Goal: Information Seeking & Learning: Learn about a topic

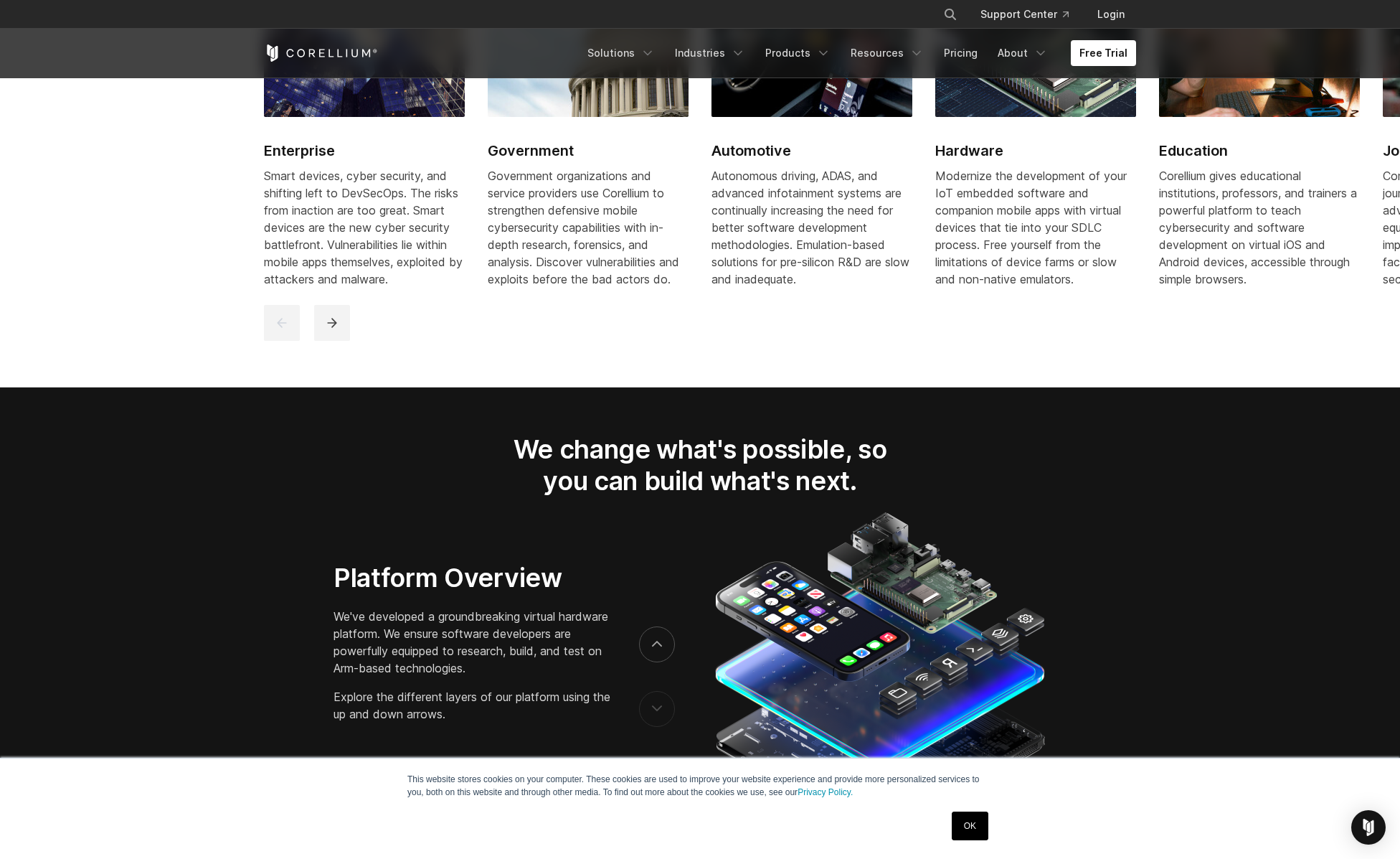
scroll to position [2092, 0]
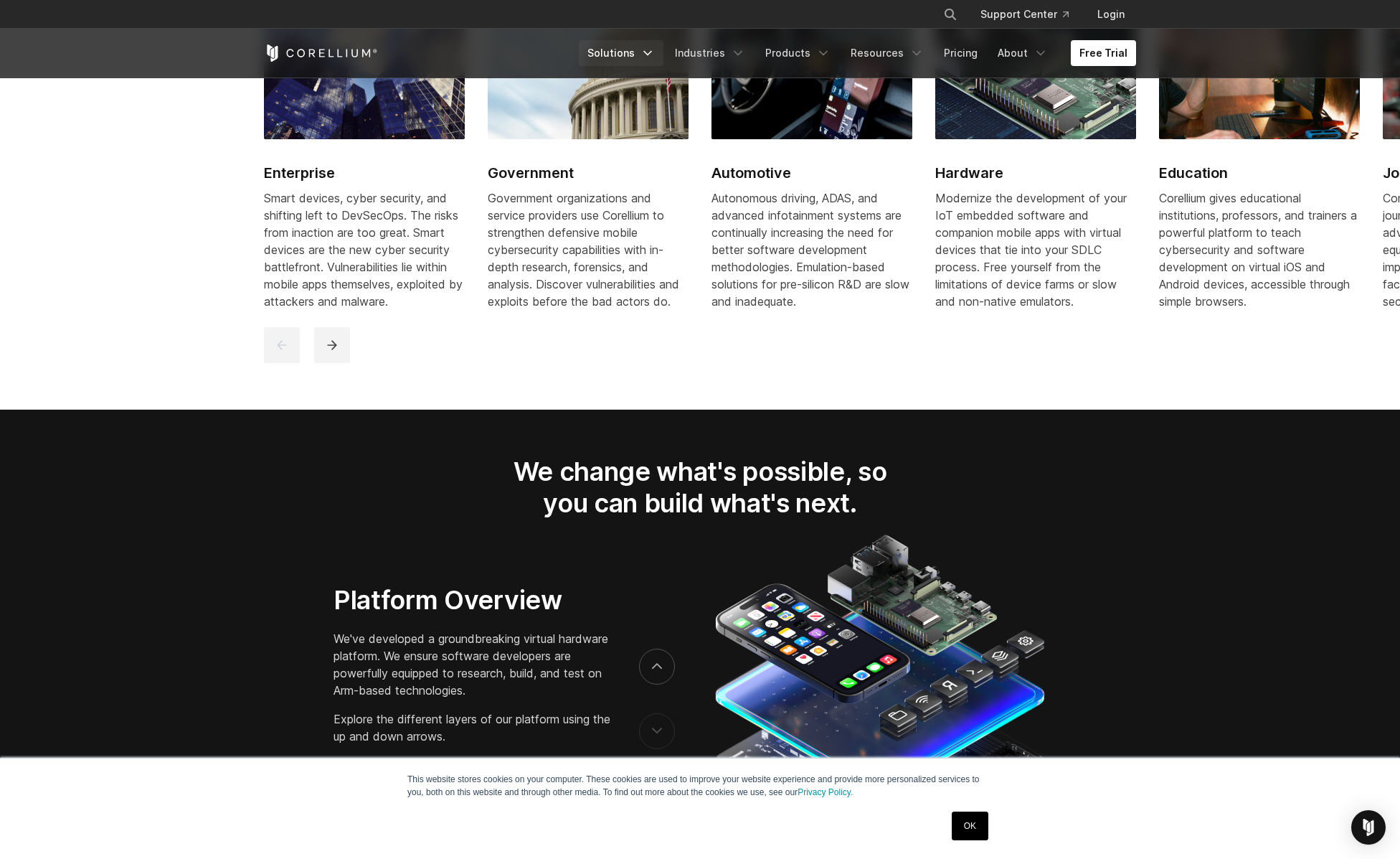
click at [651, 53] on polyline "Navigation Menu" at bounding box center [648, 54] width 8 height 4
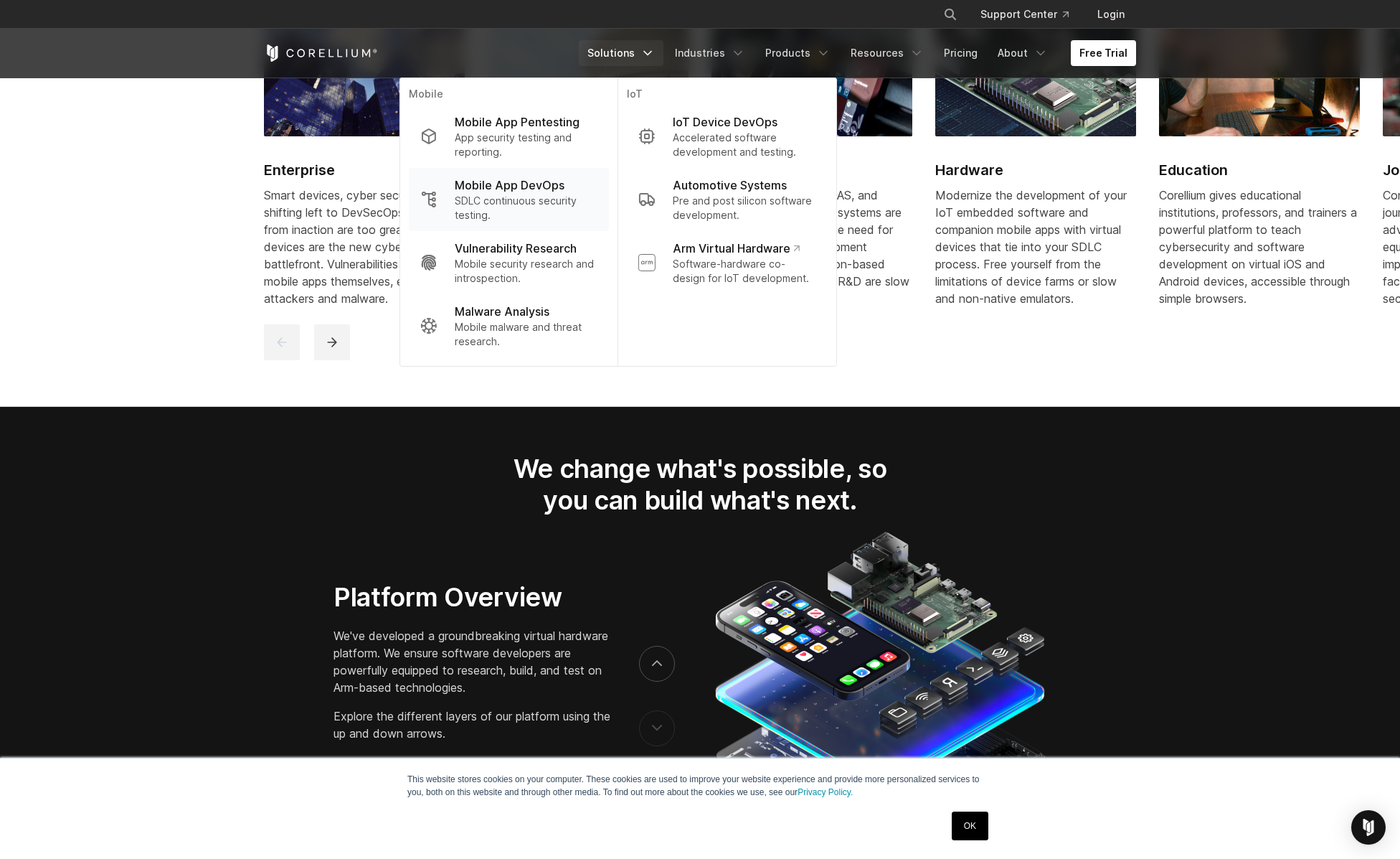
scroll to position [2094, 0]
click at [482, 190] on p "Mobile App DevOps" at bounding box center [509, 185] width 110 height 17
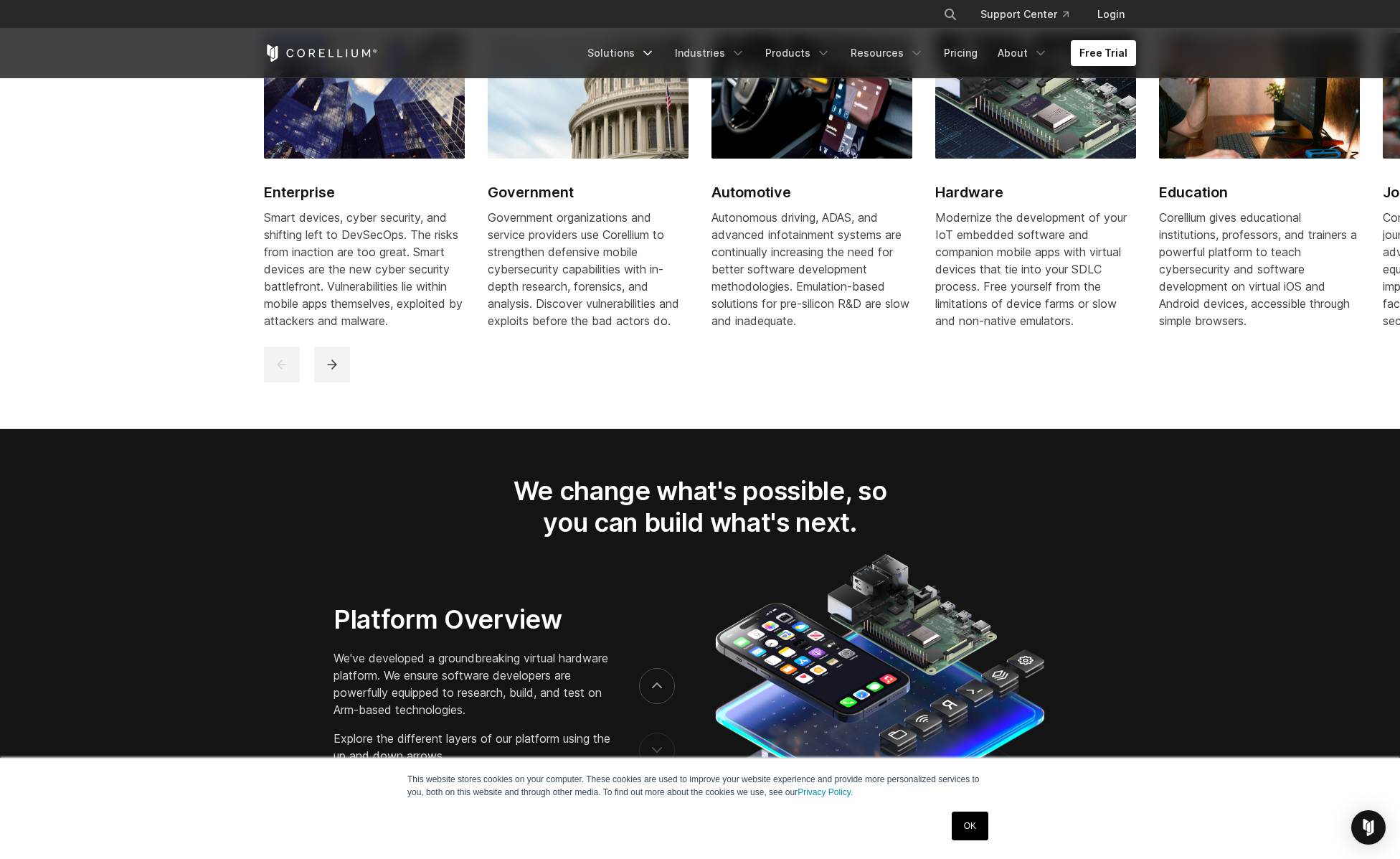
scroll to position [2041, 0]
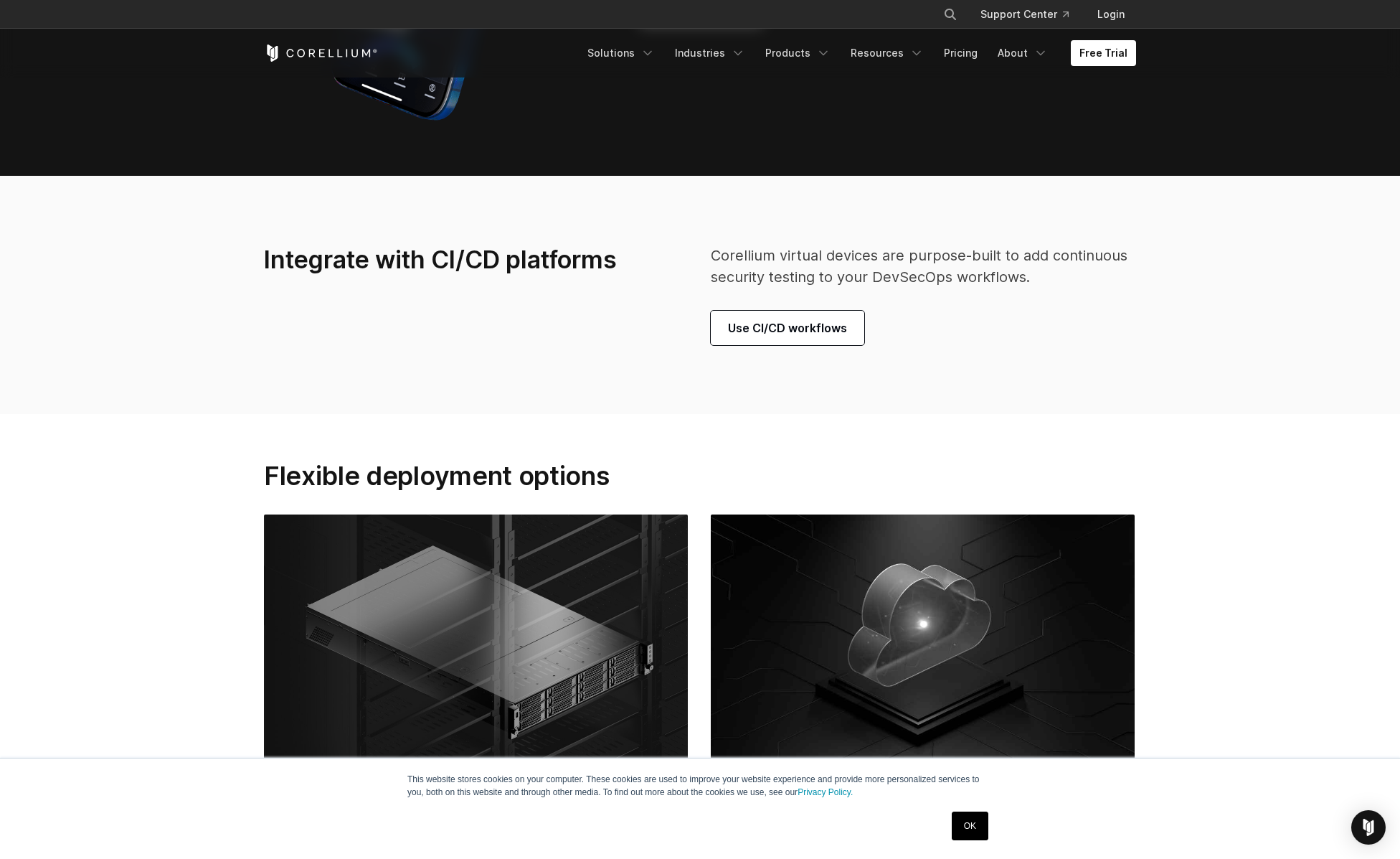
scroll to position [4069, 0]
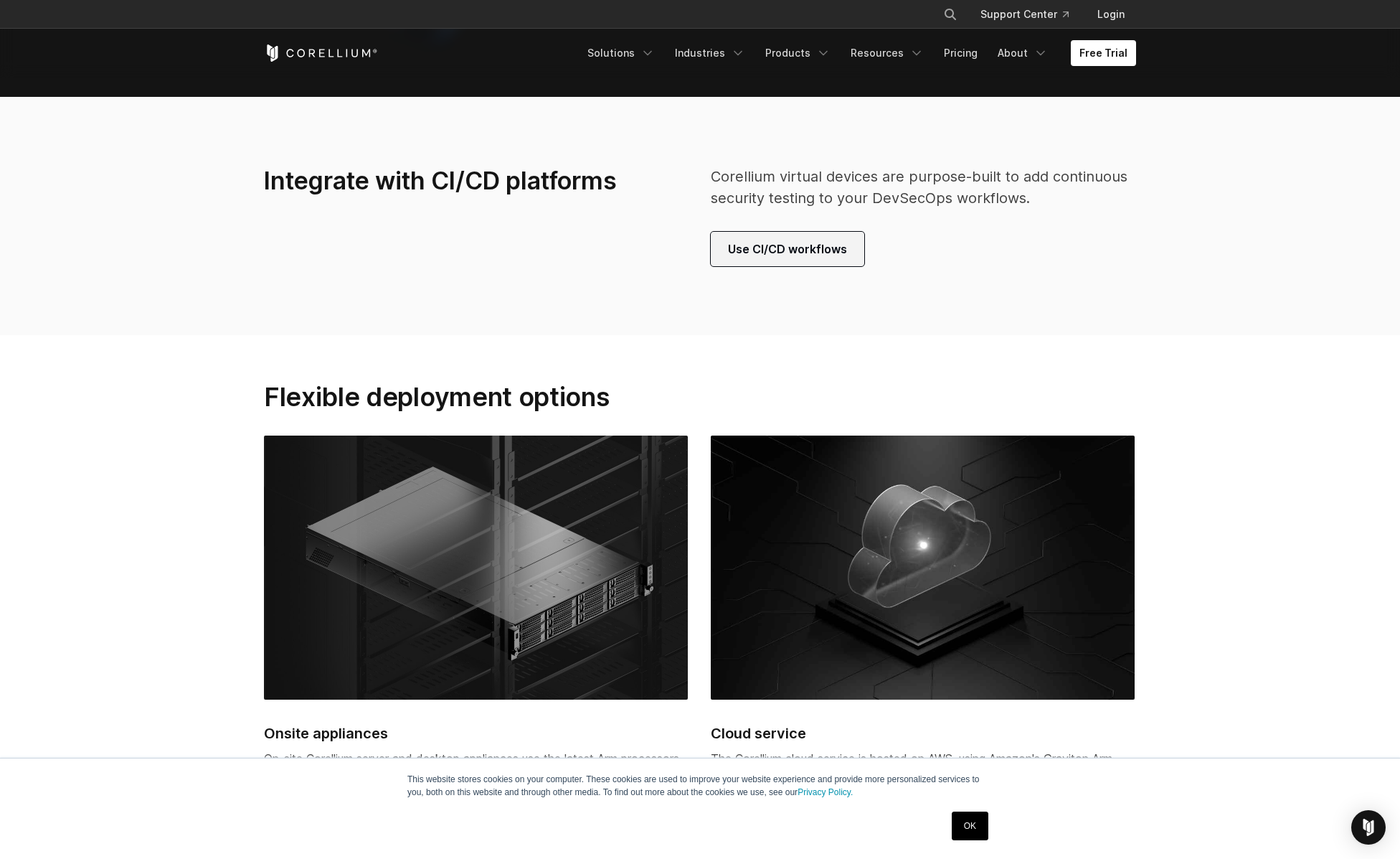
click at [740, 258] on span "Use CI/CD workflows" at bounding box center [787, 249] width 119 height 17
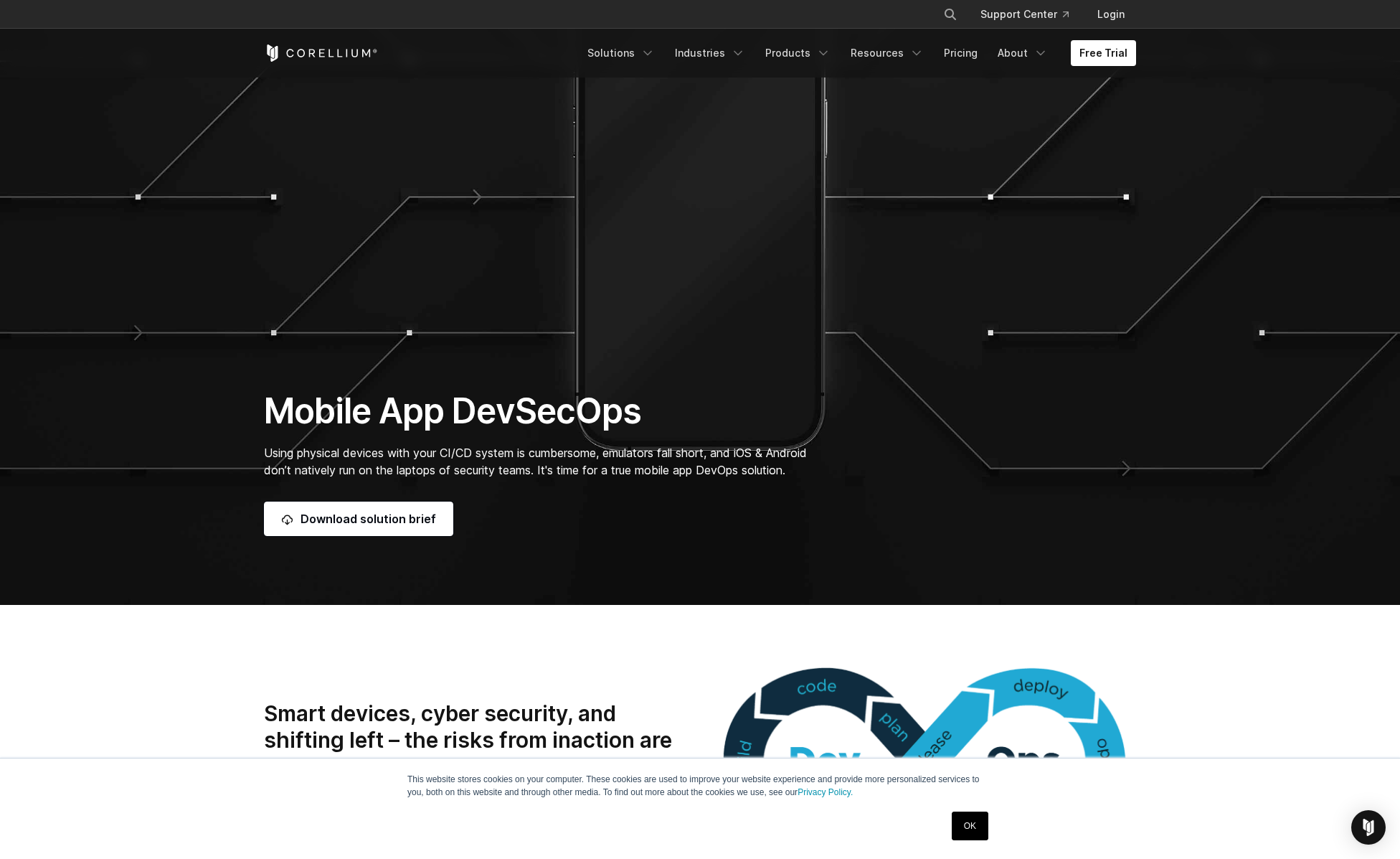
scroll to position [117, 0]
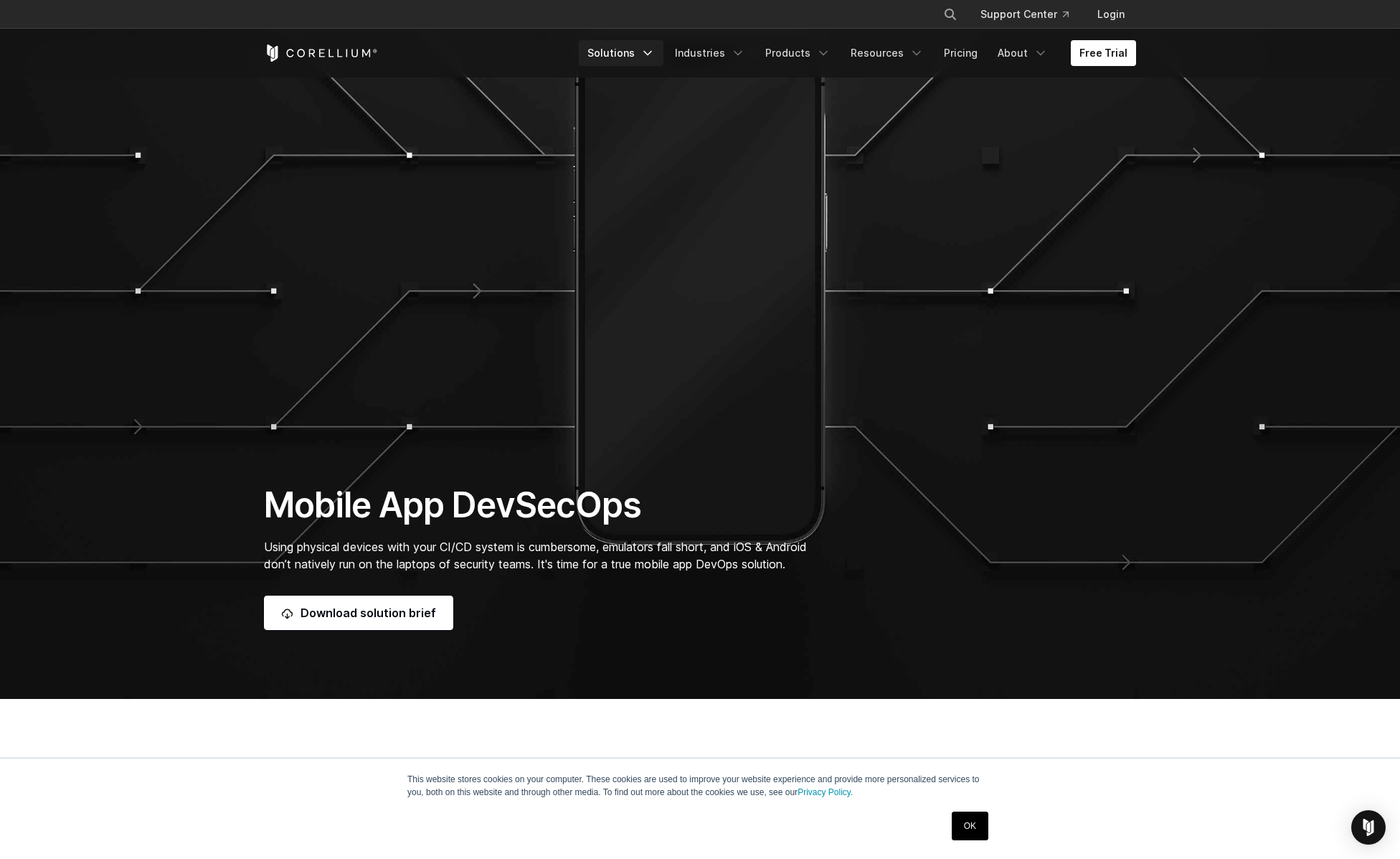
click at [651, 53] on polyline "Navigation Menu" at bounding box center [648, 54] width 8 height 4
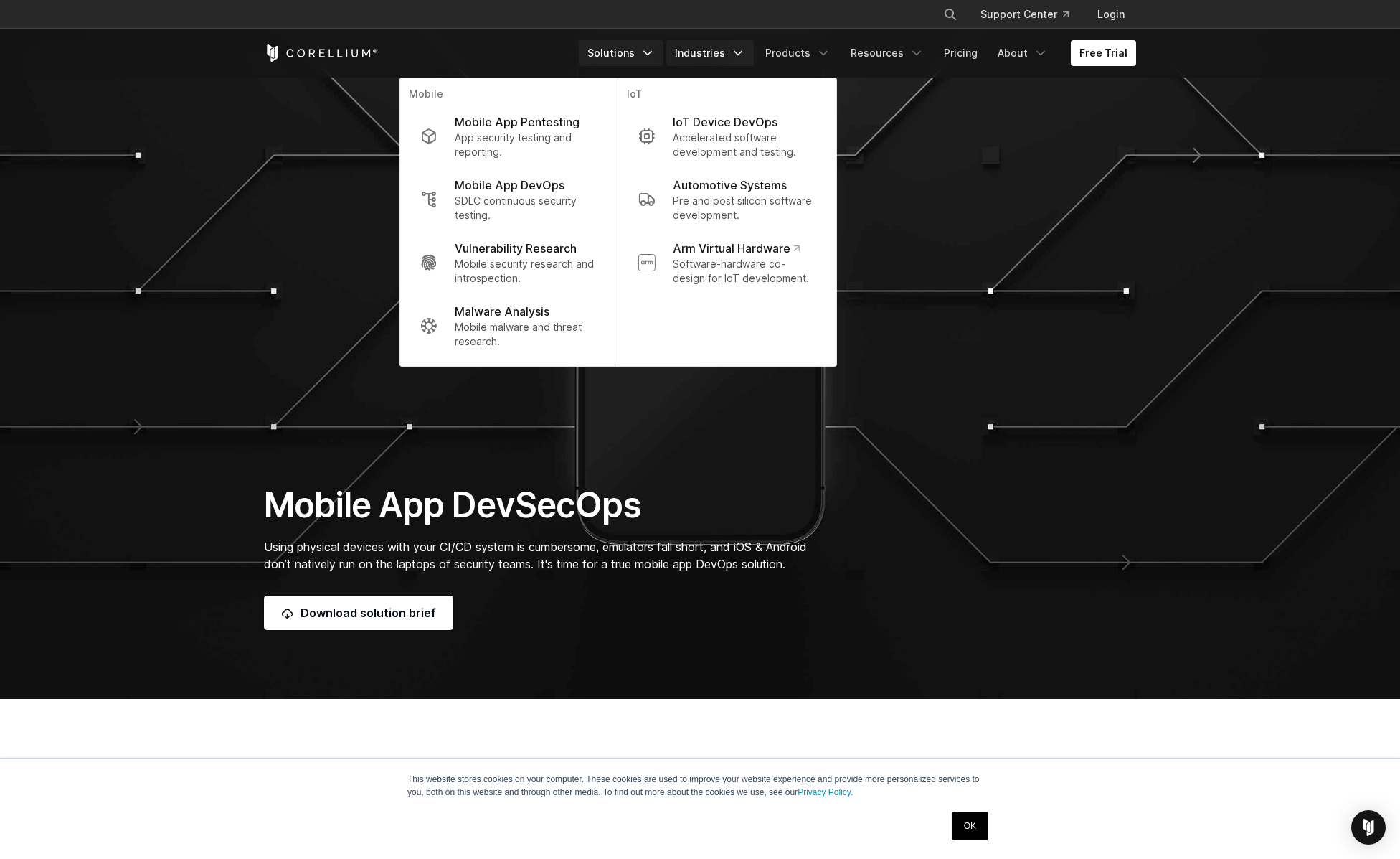
click at [741, 53] on polyline "Navigation Menu" at bounding box center [739, 54] width 8 height 4
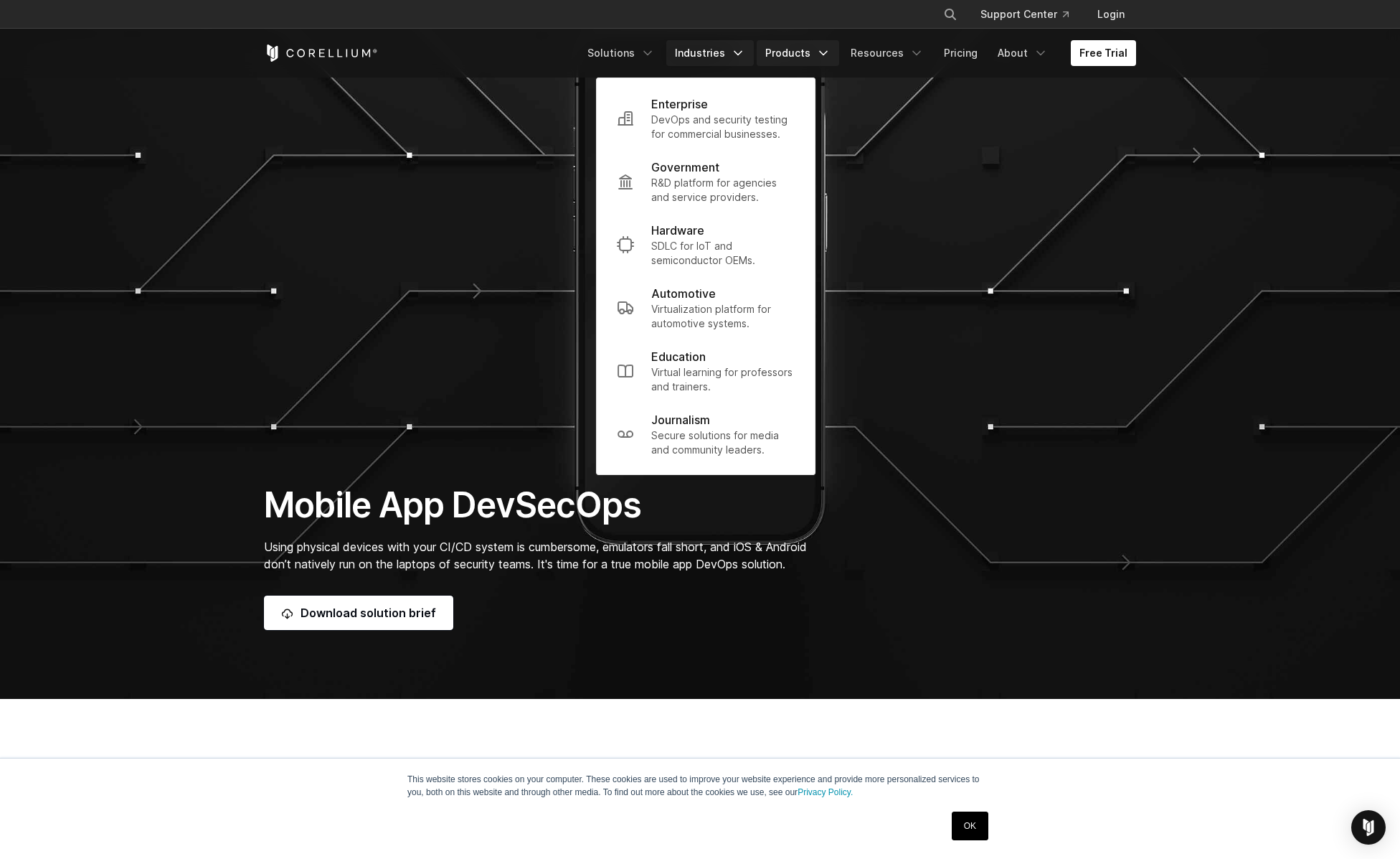
click at [830, 48] on icon "Navigation Menu" at bounding box center [823, 53] width 14 height 14
